Goal: Navigation & Orientation: Find specific page/section

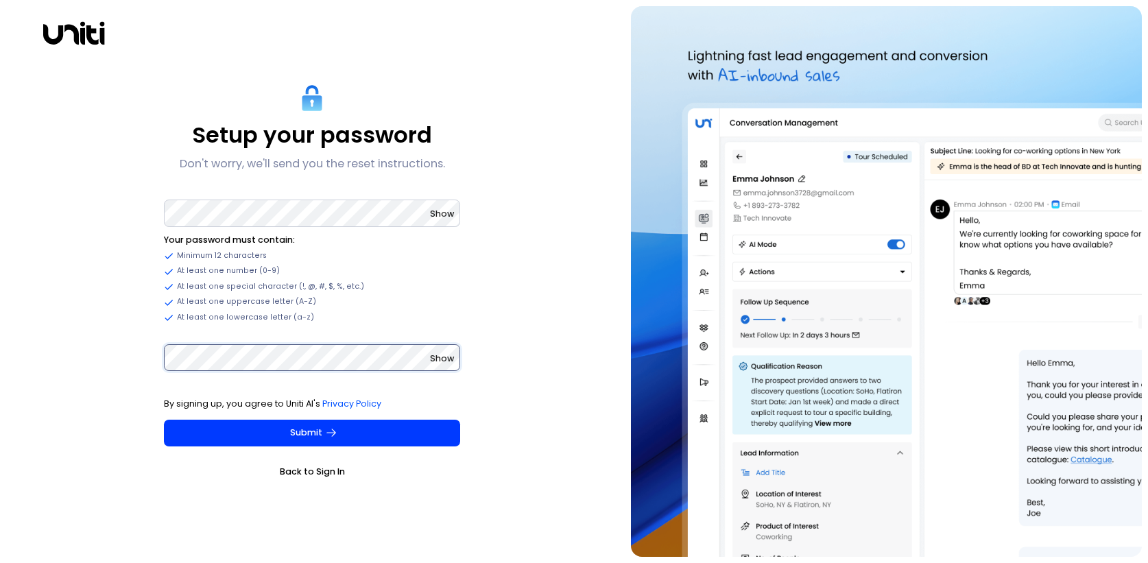
click at [164, 420] on button "Submit" at bounding box center [312, 433] width 296 height 27
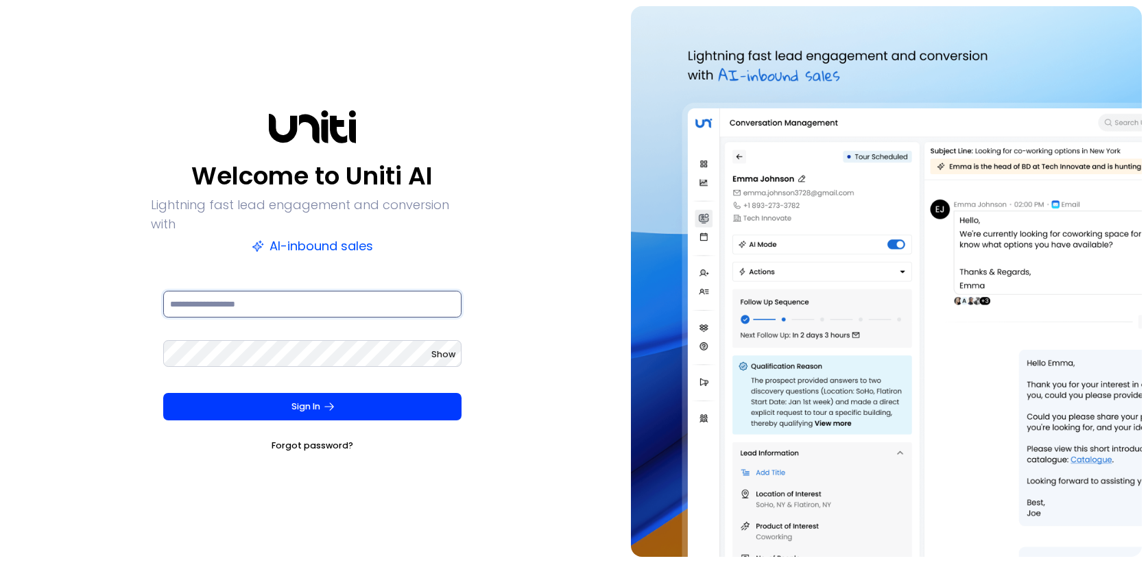
click at [295, 301] on input at bounding box center [312, 304] width 299 height 27
type input "**********"
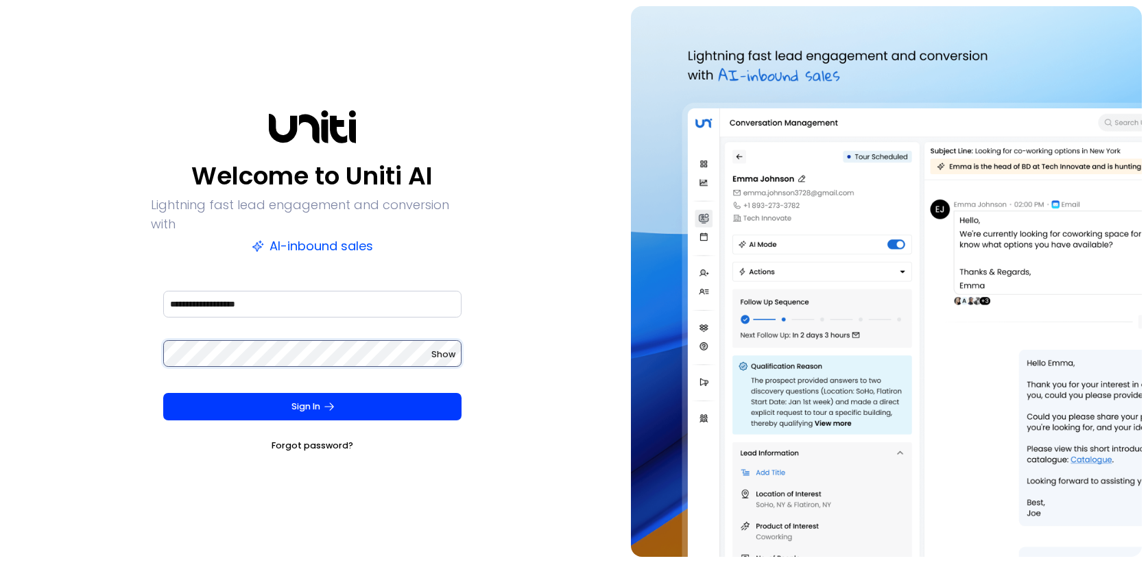
click at [163, 393] on button "Sign In" at bounding box center [312, 406] width 299 height 27
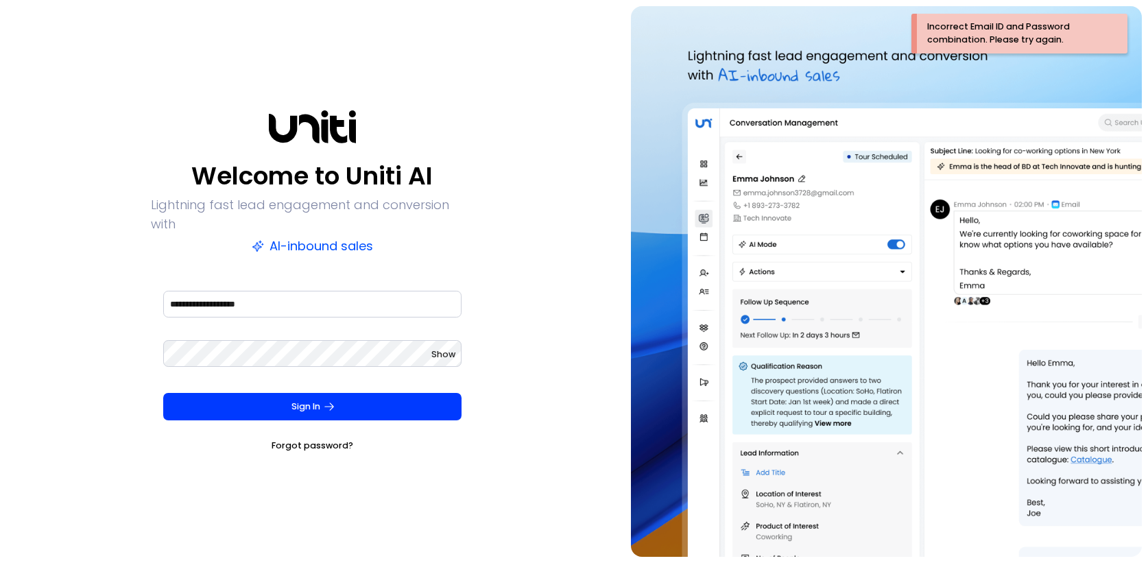
click at [448, 348] on span "Show" at bounding box center [443, 354] width 24 height 12
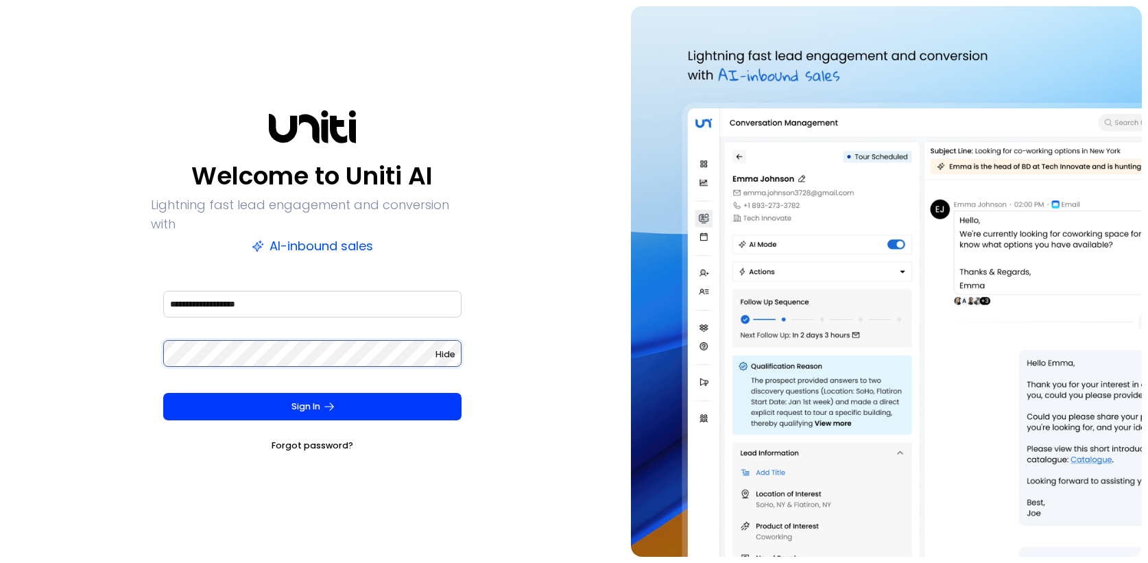
click at [163, 393] on button "Sign In" at bounding box center [312, 406] width 299 height 27
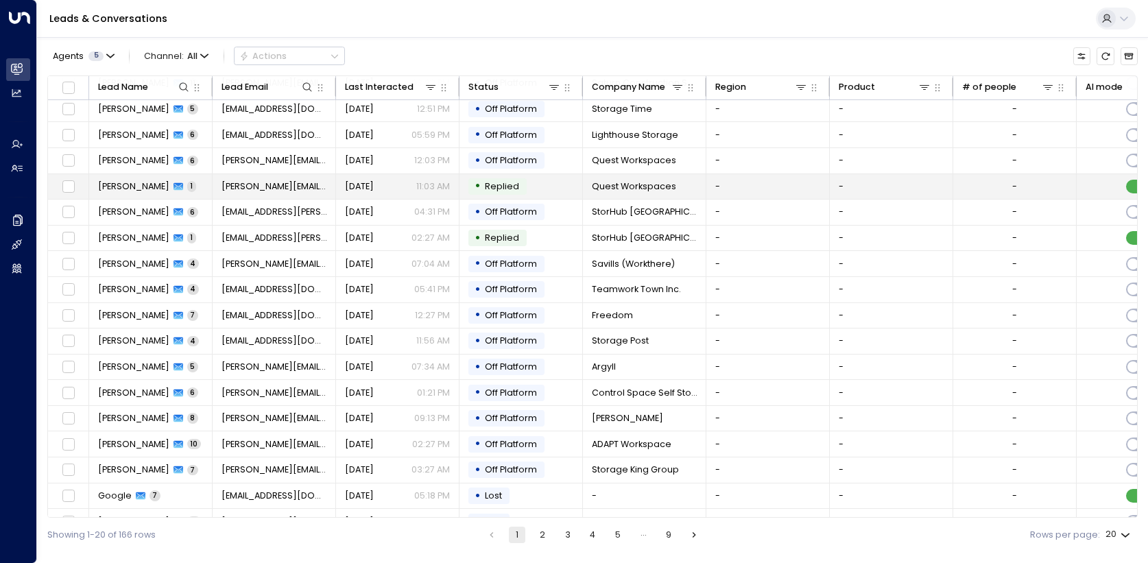
scroll to position [101, 0]
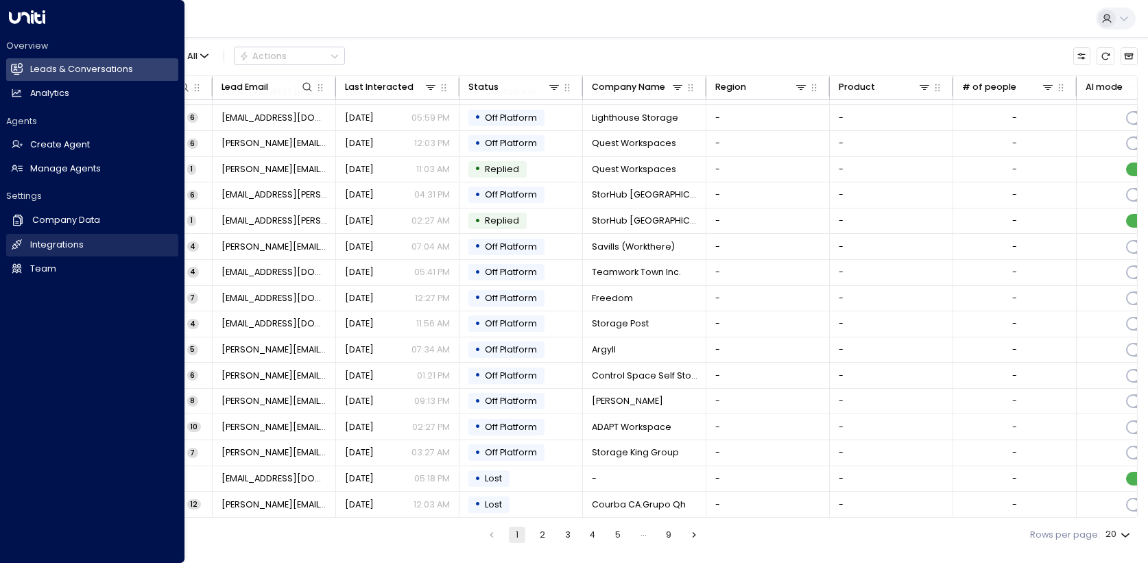
click at [63, 245] on h2 "Integrations" at bounding box center [56, 245] width 53 height 13
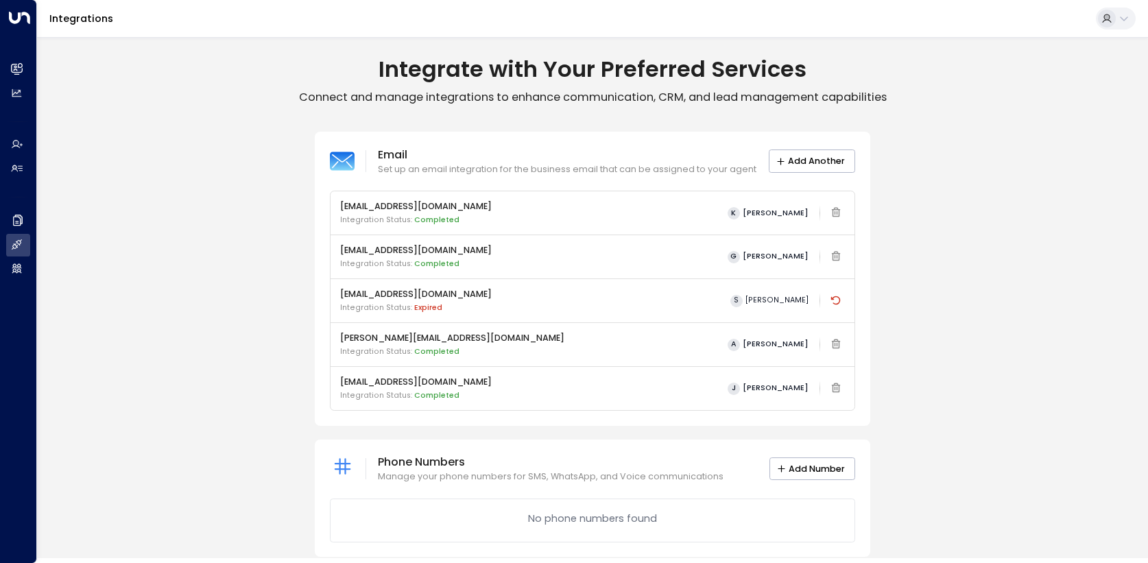
click at [640, 8] on div "Integrations" at bounding box center [592, 19] width 1111 height 38
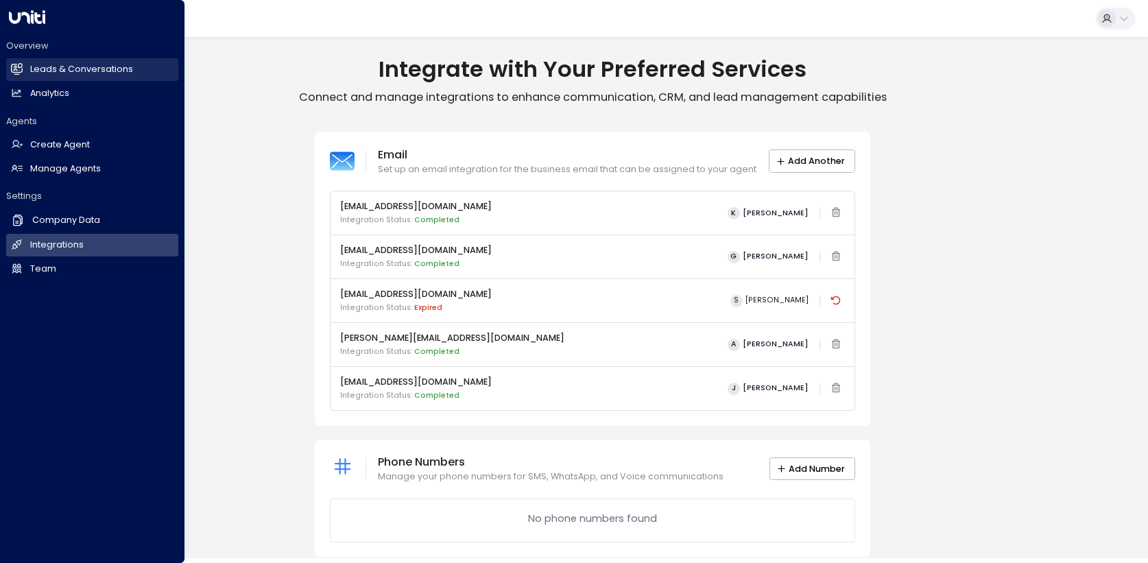
click at [19, 71] on icon at bounding box center [17, 68] width 11 height 8
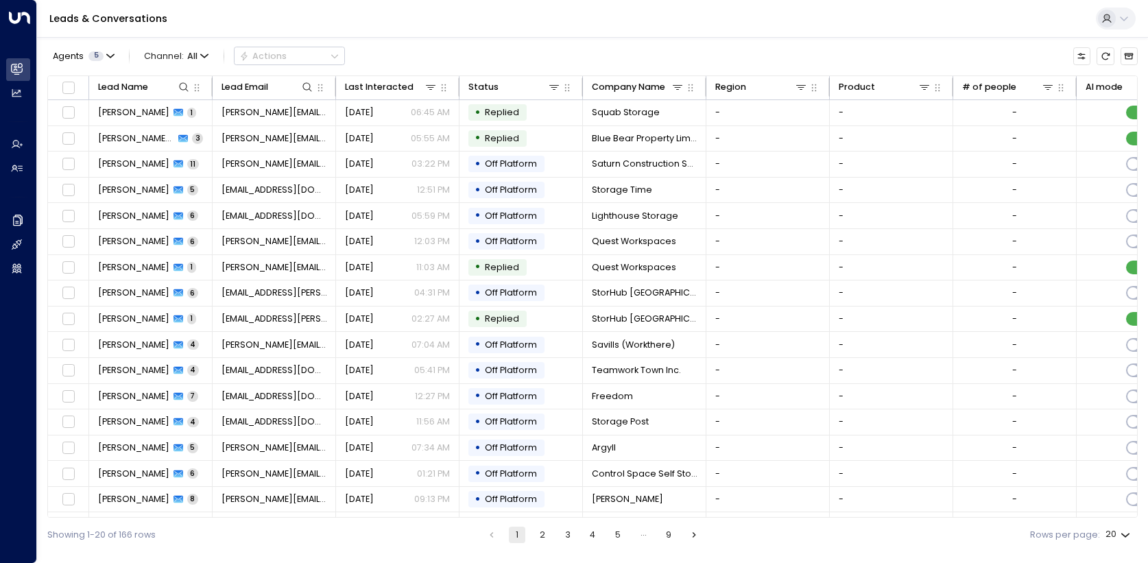
click at [1118, 19] on icon at bounding box center [1123, 18] width 11 height 11
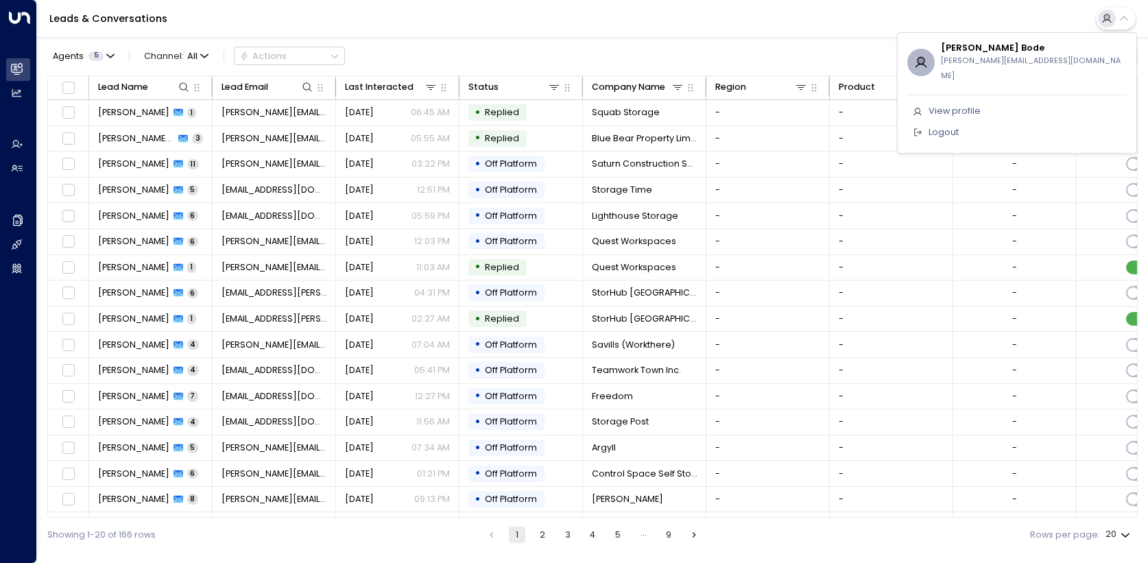
click at [866, 14] on div at bounding box center [574, 281] width 1148 height 563
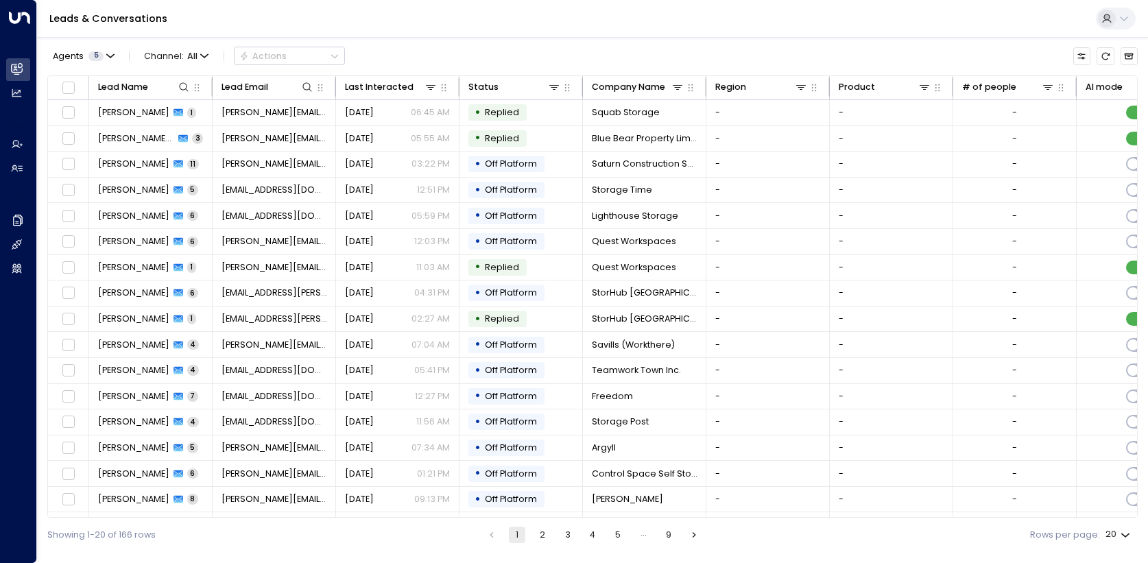
click at [1129, 25] on button at bounding box center [1115, 19] width 40 height 22
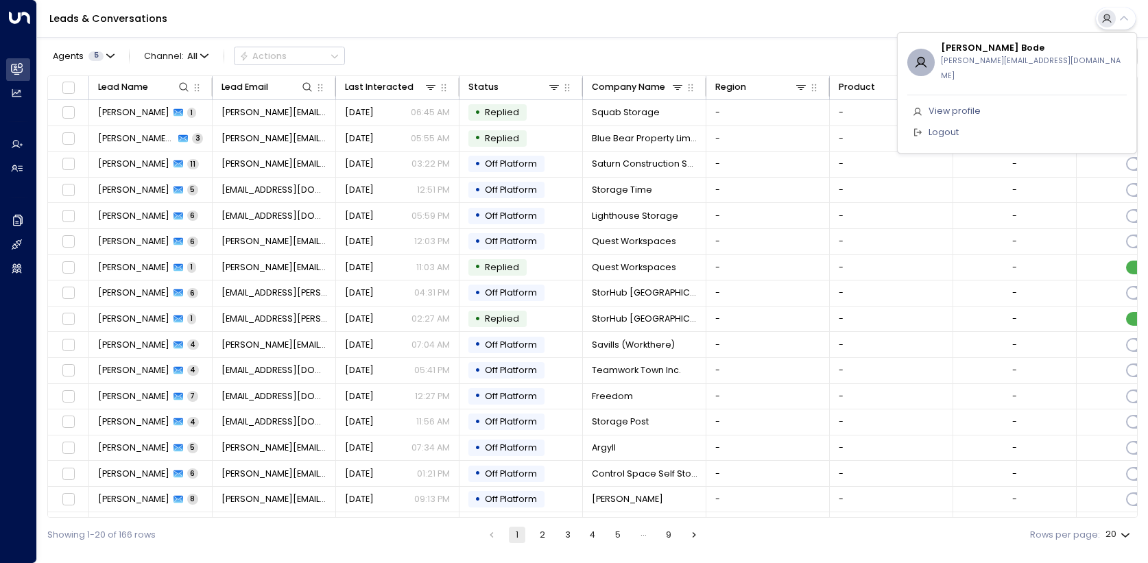
click at [810, 38] on div at bounding box center [574, 281] width 1148 height 563
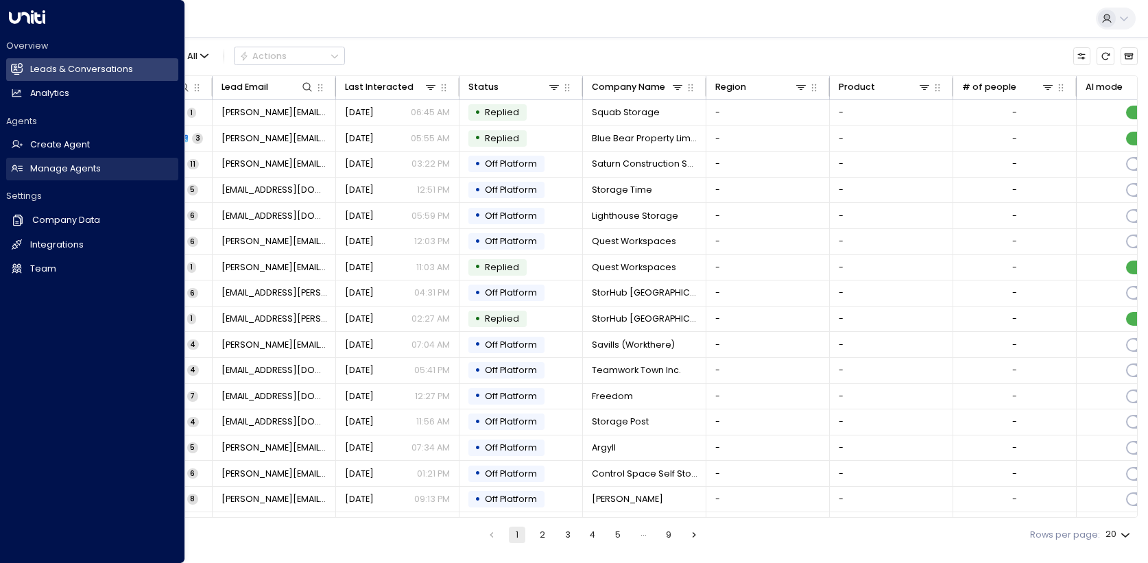
click at [32, 167] on h2 "Manage Agents" at bounding box center [65, 168] width 71 height 13
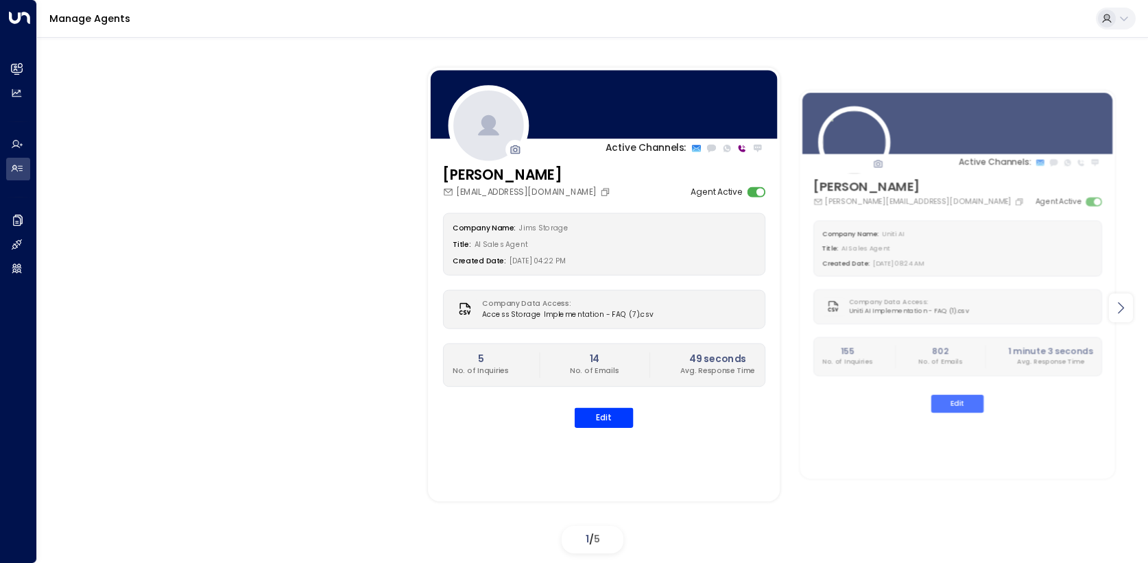
click at [1115, 309] on icon at bounding box center [1120, 308] width 16 height 16
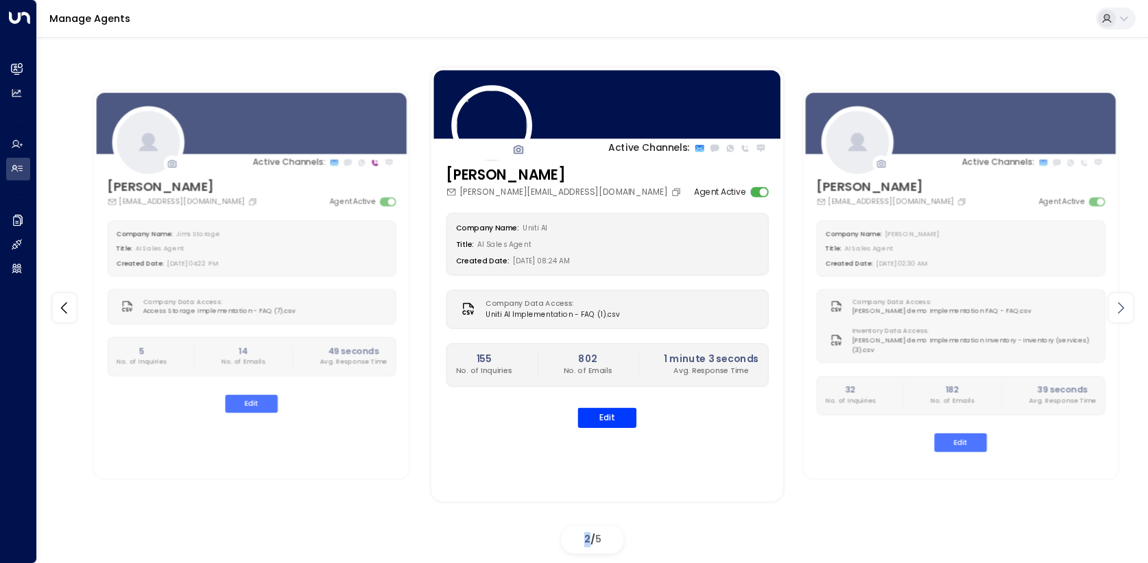
click at [1115, 309] on icon at bounding box center [1120, 308] width 16 height 16
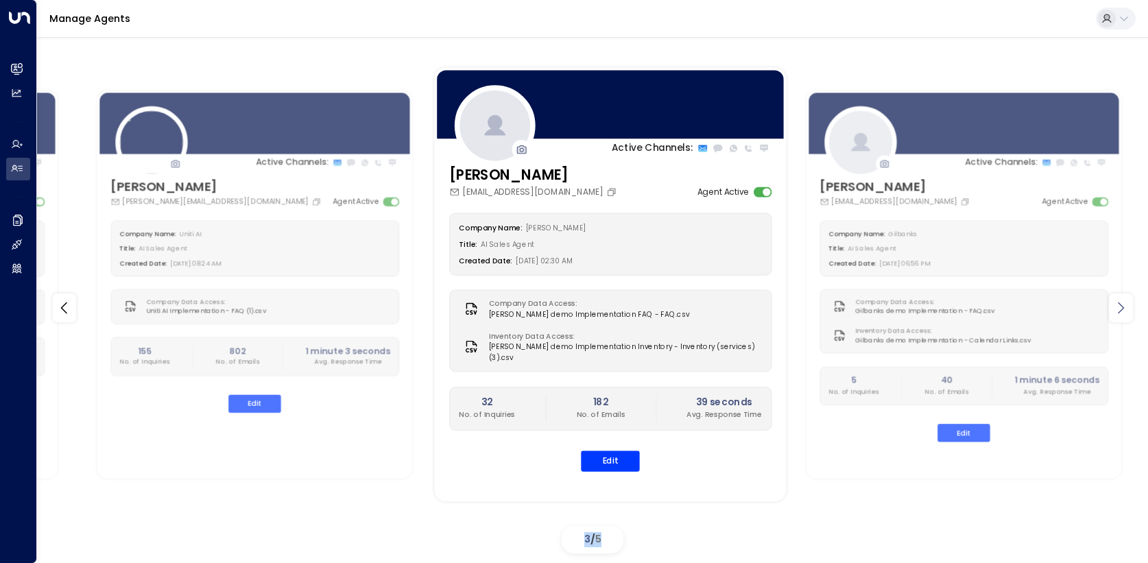
click at [1115, 309] on icon at bounding box center [1120, 308] width 16 height 16
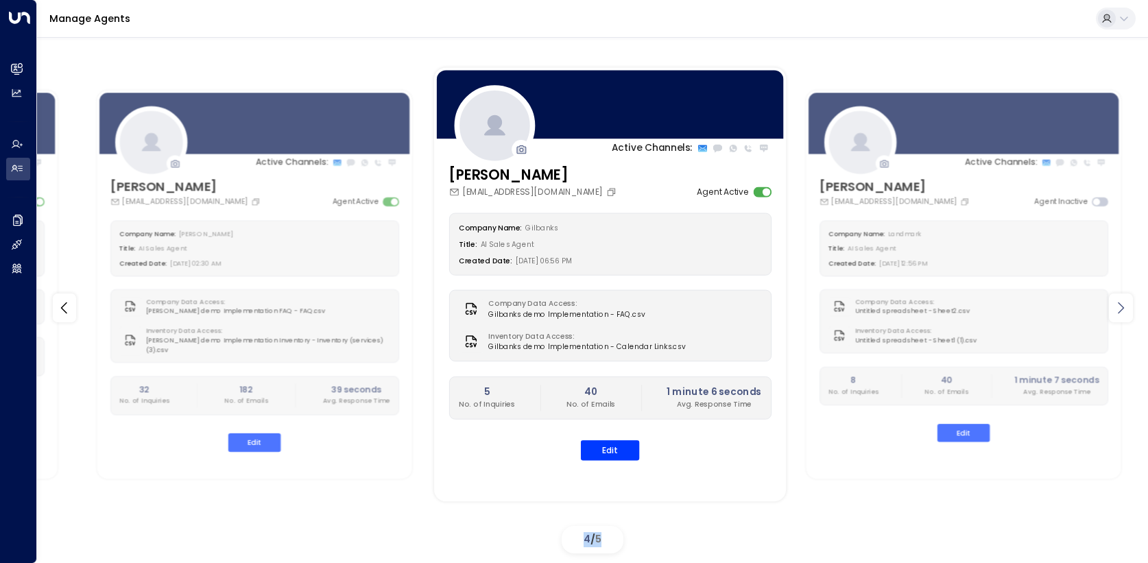
click at [1115, 309] on icon at bounding box center [1120, 308] width 16 height 16
click at [1115, 309] on div "Active Channels: Alfred [EMAIL_ADDRESS][DOMAIN_NAME] Agent Active Company Name:…" at bounding box center [592, 307] width 1049 height 502
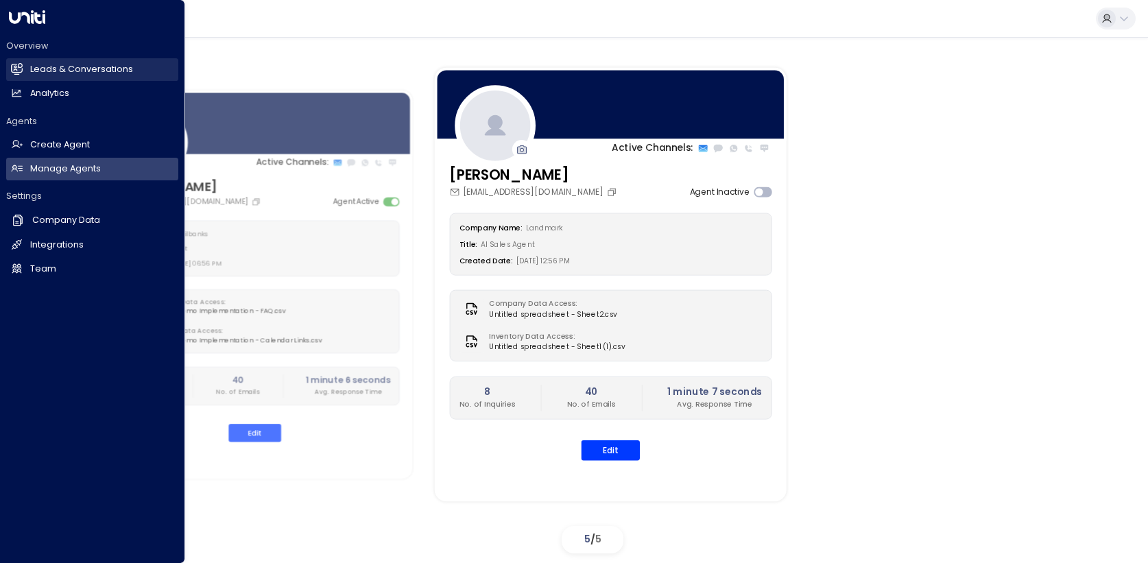
click at [27, 69] on link "Leads & Conversations Leads & Conversations" at bounding box center [92, 69] width 172 height 23
